Goal: Find specific page/section: Find specific page/section

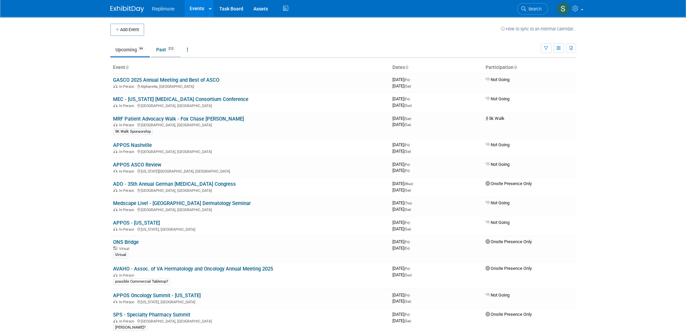
click at [158, 51] on link "Past 212" at bounding box center [165, 49] width 29 height 13
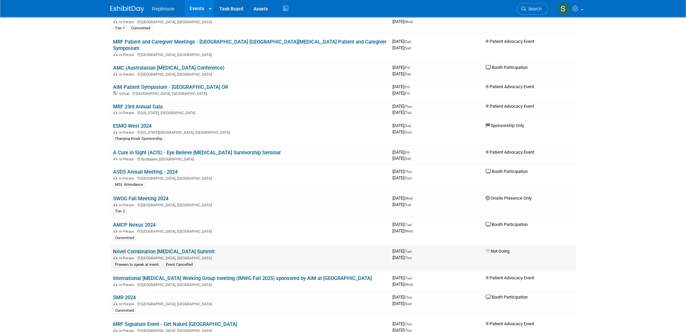
scroll to position [2091, 0]
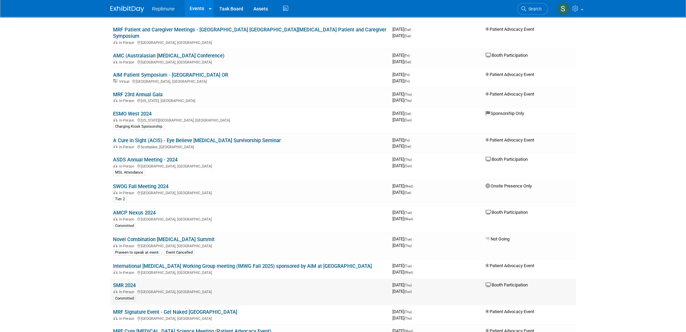
click at [126, 282] on link "SMR 2024" at bounding box center [124, 285] width 23 height 6
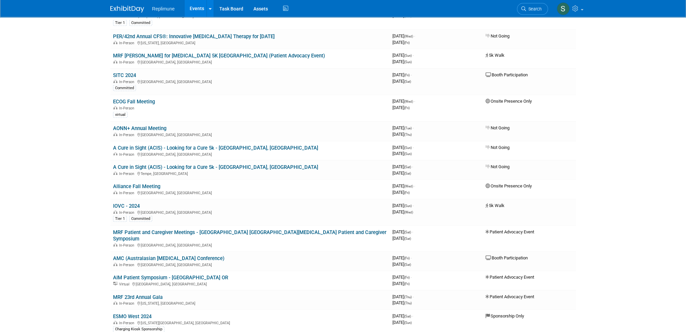
scroll to position [1855, 0]
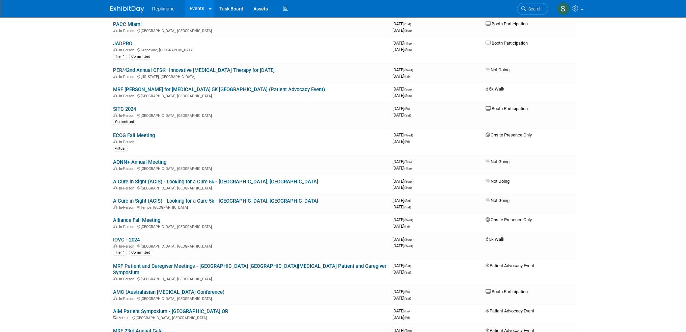
click at [128, 106] on link "SITC 2024" at bounding box center [124, 109] width 23 height 6
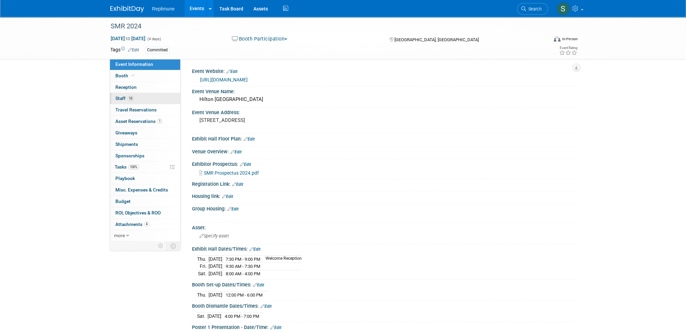
click at [121, 97] on span "Staff 10" at bounding box center [124, 97] width 19 height 5
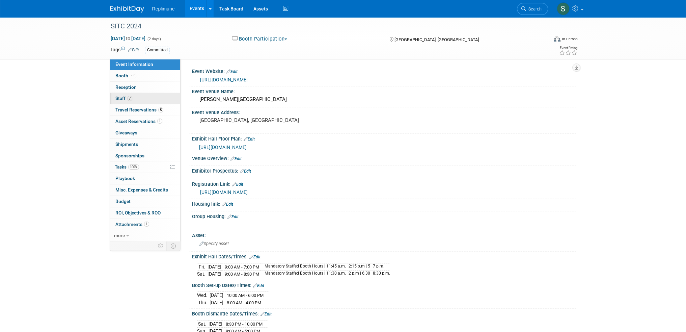
click at [122, 97] on span "Staff 7" at bounding box center [123, 97] width 17 height 5
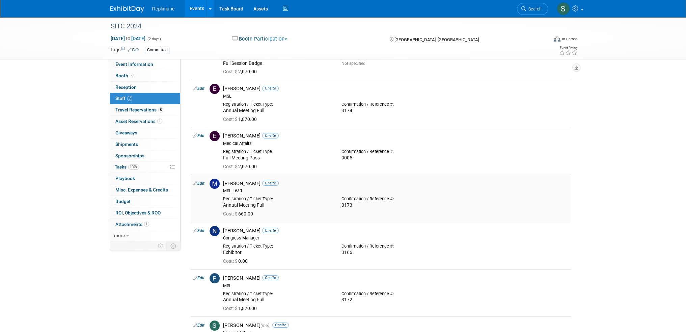
scroll to position [164, 0]
